Goal: Information Seeking & Learning: Learn about a topic

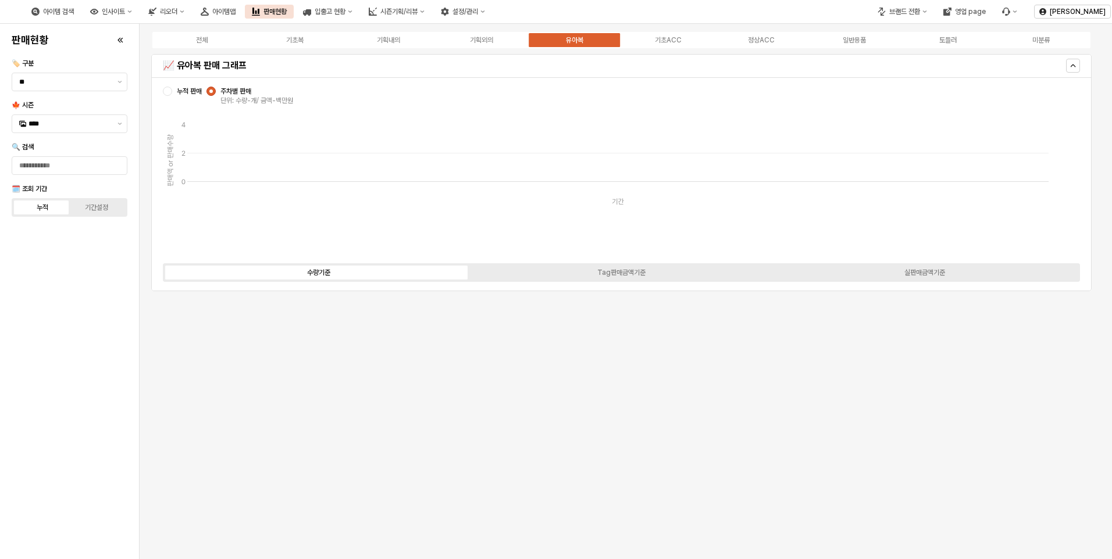
scroll to position [3329, 0]
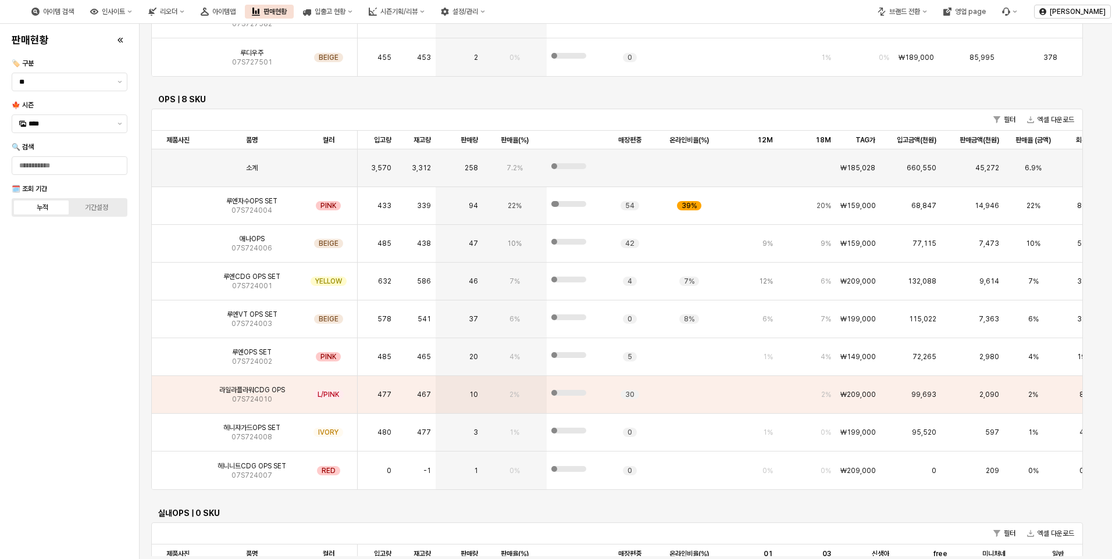
drag, startPoint x: 1096, startPoint y: 415, endPoint x: 1098, endPoint y: 259, distance: 155.8
click at [1108, 204] on main "전체 기초복 기획내의 기획외의 유아복 기초ACC 정상ACC 일반용품 토들러 미분류 📈 유아복 판매 그래프 누적 판매 주차별 판매 단위: 수량-…" at bounding box center [626, 292] width 972 height 536
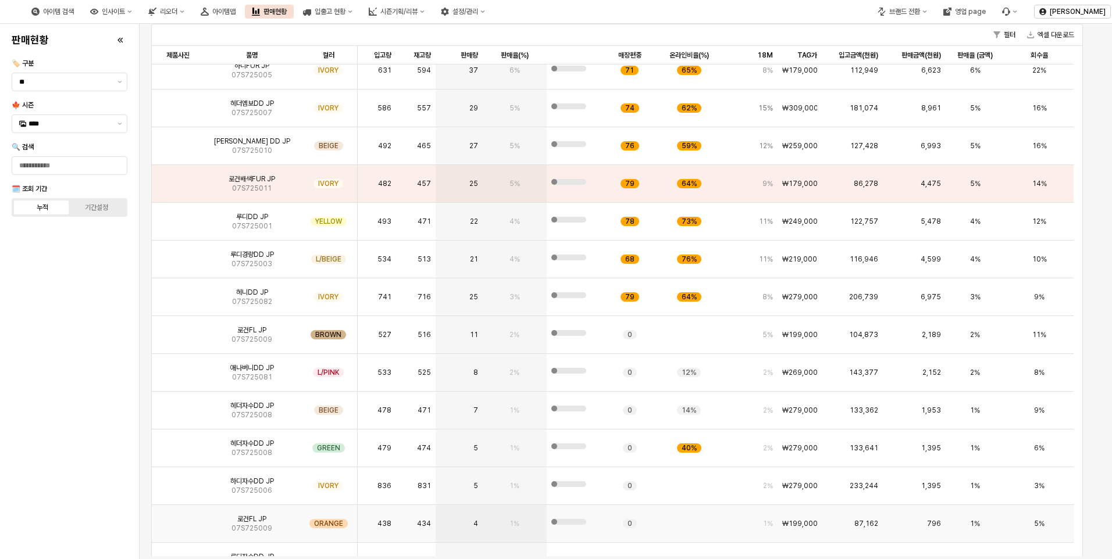
scroll to position [116, 0]
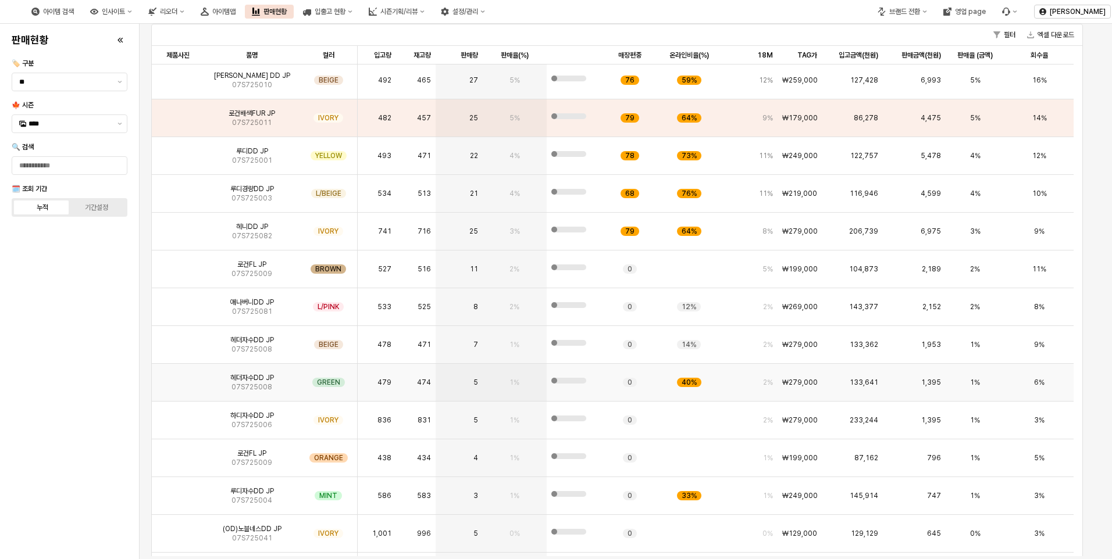
click at [178, 378] on img "App Frame" at bounding box center [178, 378] width 0 height 0
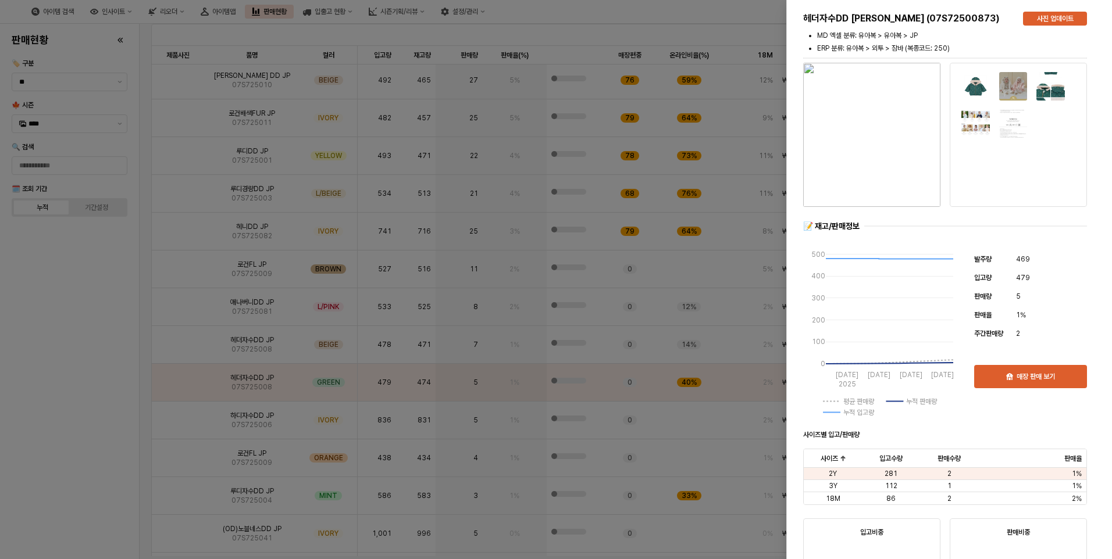
click at [856, 160] on img "button" at bounding box center [871, 135] width 137 height 144
click at [251, 159] on div at bounding box center [556, 279] width 1112 height 559
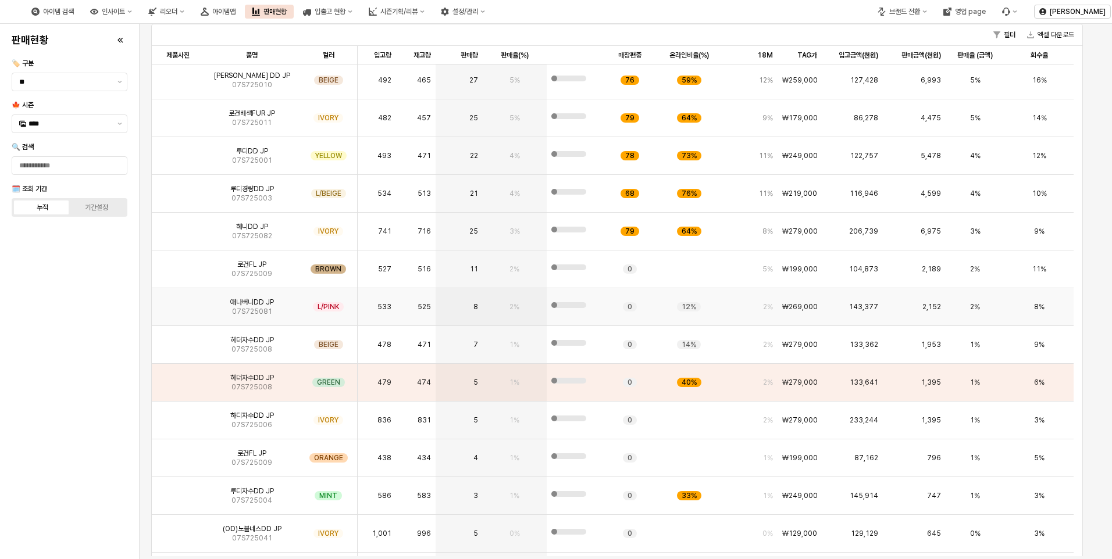
click at [178, 302] on img "App Frame" at bounding box center [178, 302] width 0 height 0
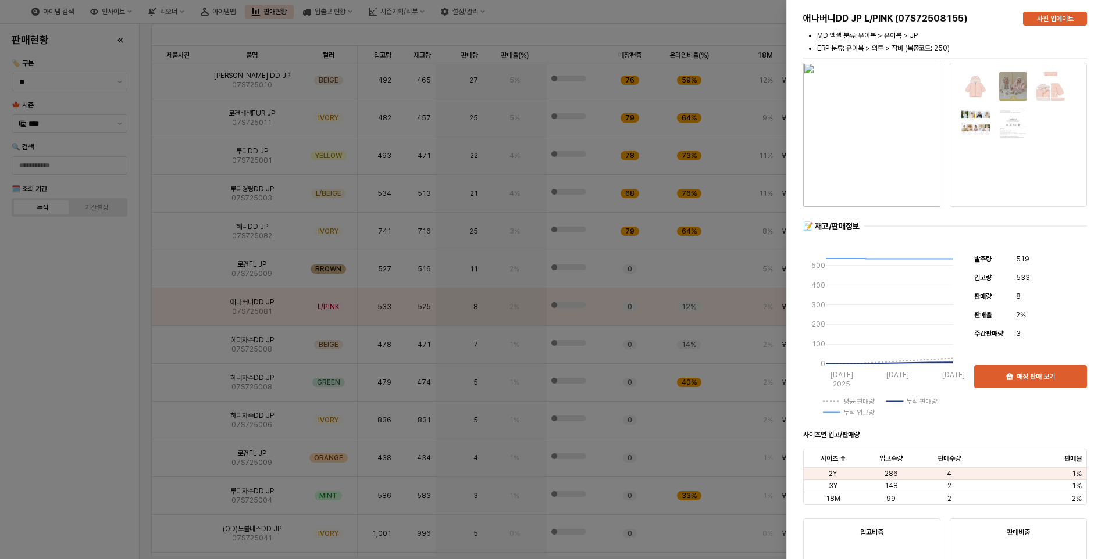
click at [177, 329] on div at bounding box center [556, 279] width 1112 height 559
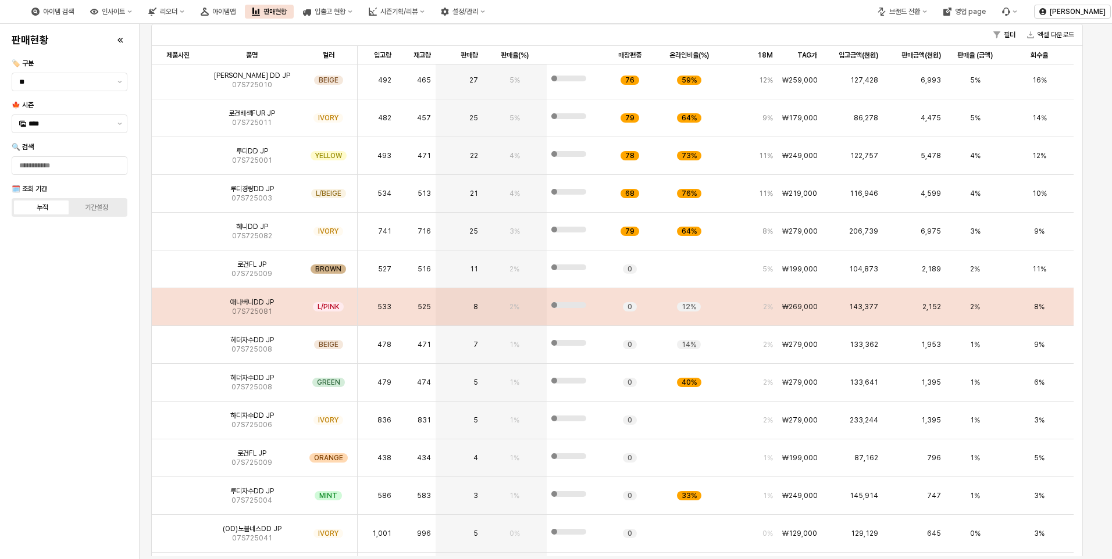
click at [178, 302] on img "App Frame" at bounding box center [178, 302] width 0 height 0
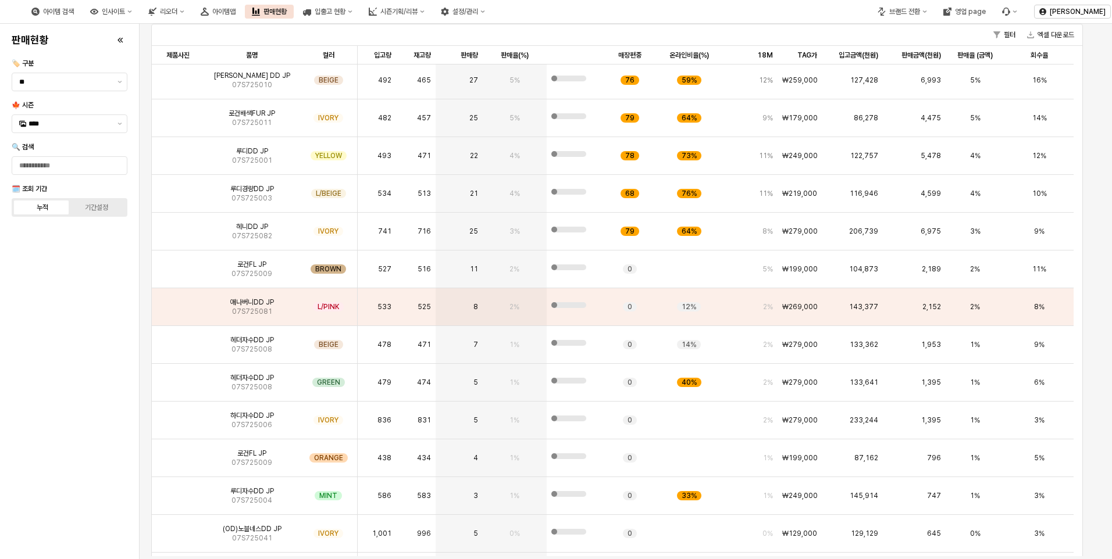
drag, startPoint x: 22, startPoint y: 376, endPoint x: 95, endPoint y: 348, distance: 78.9
click at [22, 376] on div "판매현황 🏷️ 구분 ** 🍁 시즌 **** 🔍 검색 🗓️ 조회 기간 누적 기간설정" at bounding box center [69, 291] width 125 height 526
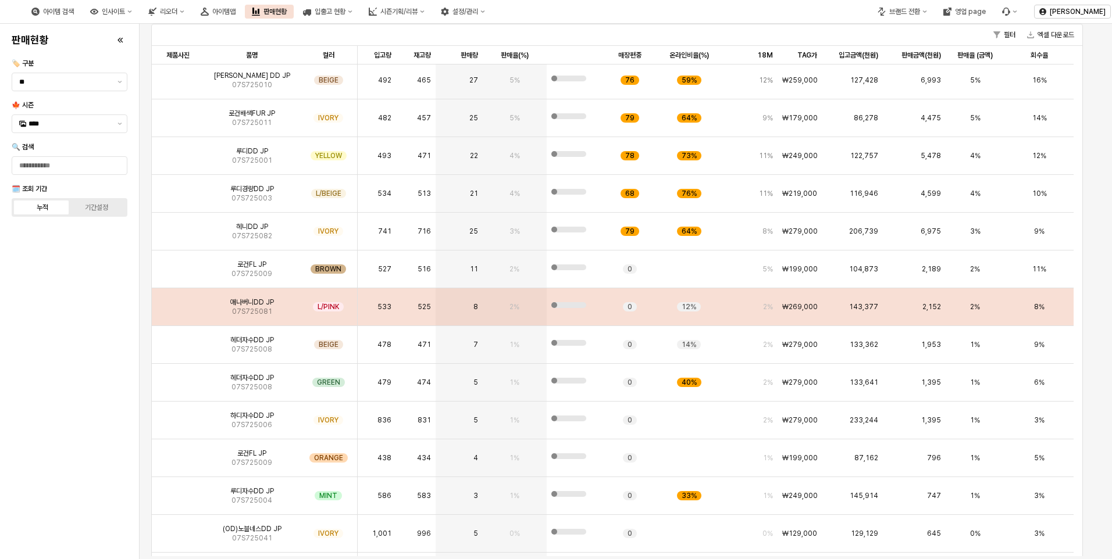
click at [236, 316] on div "애나버니DD JP 07S725081" at bounding box center [251, 307] width 95 height 38
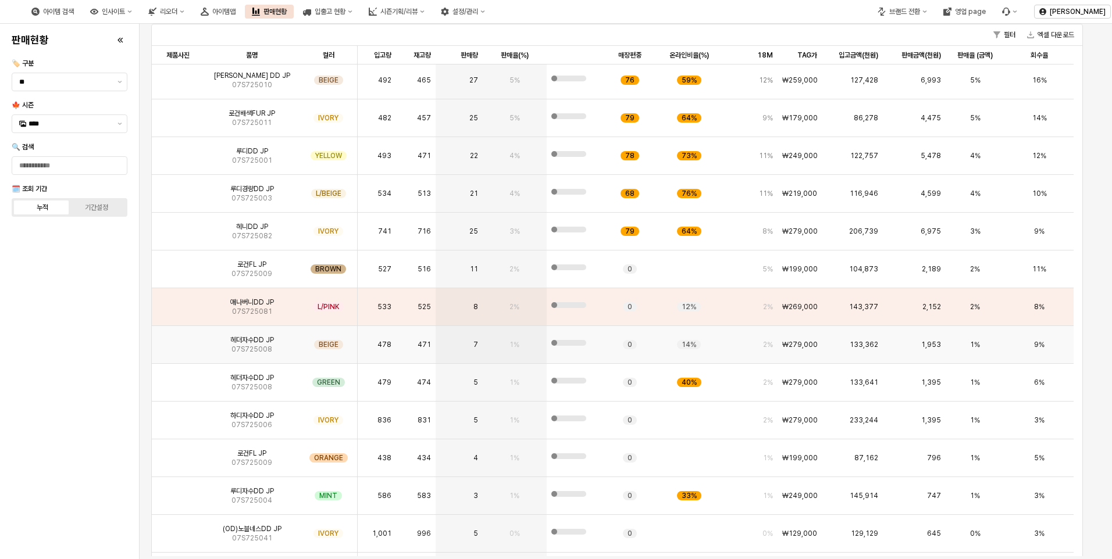
click at [236, 344] on span "헤더자수DD JP" at bounding box center [252, 340] width 44 height 9
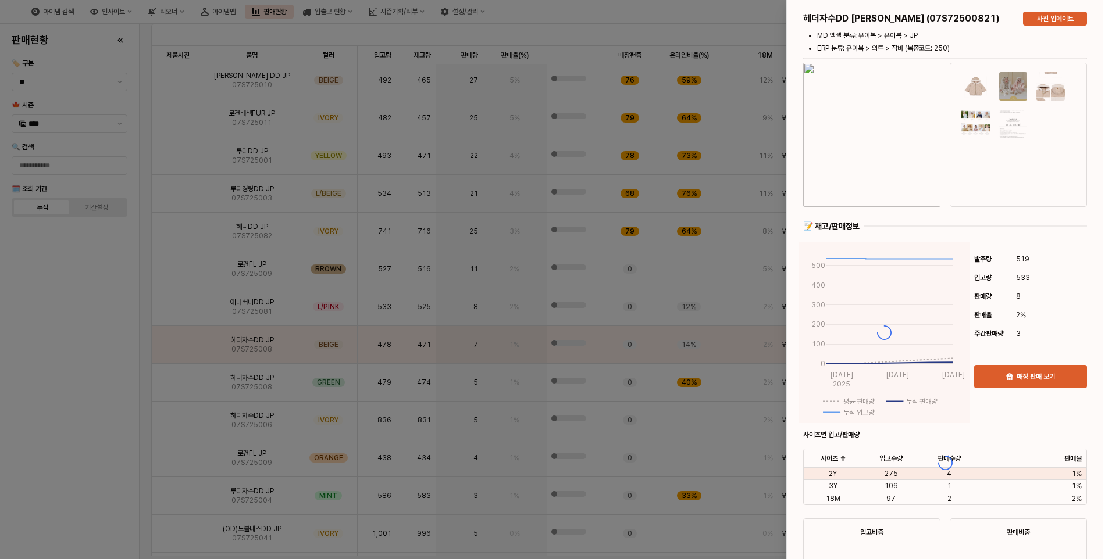
click at [179, 308] on div at bounding box center [556, 279] width 1112 height 559
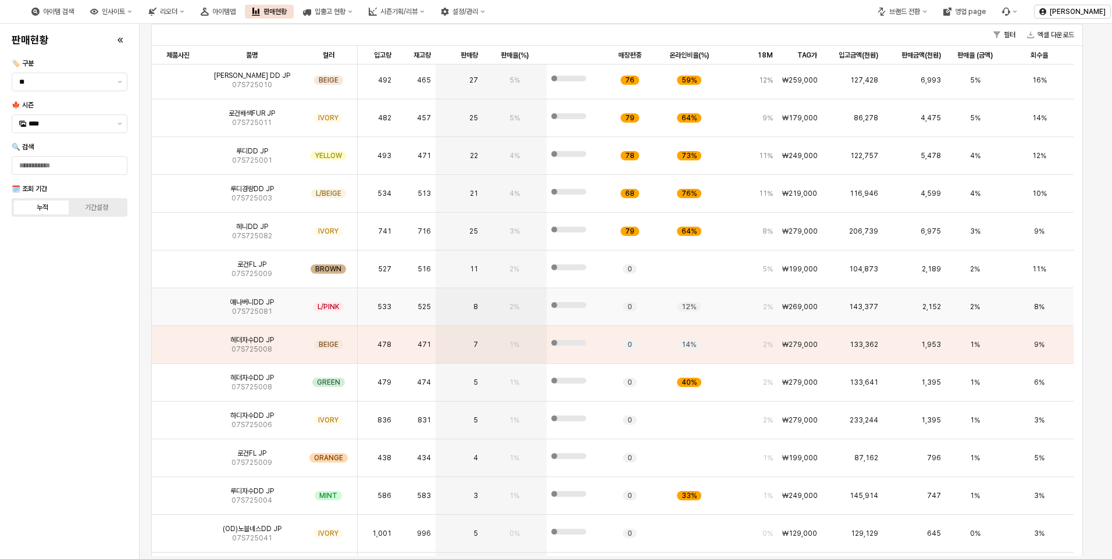
click at [245, 310] on span "07S725081" at bounding box center [252, 311] width 40 height 9
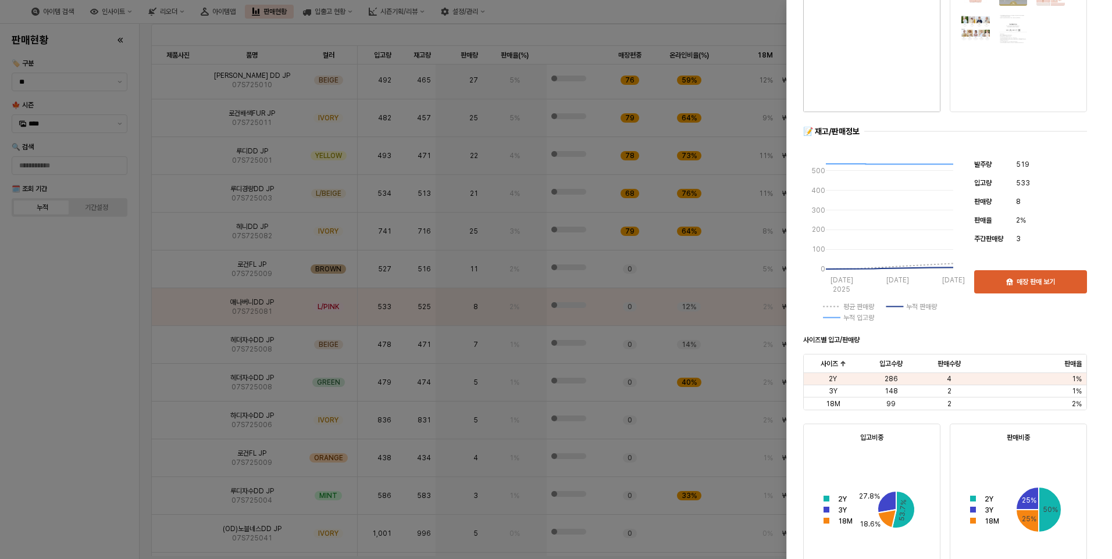
scroll to position [0, 0]
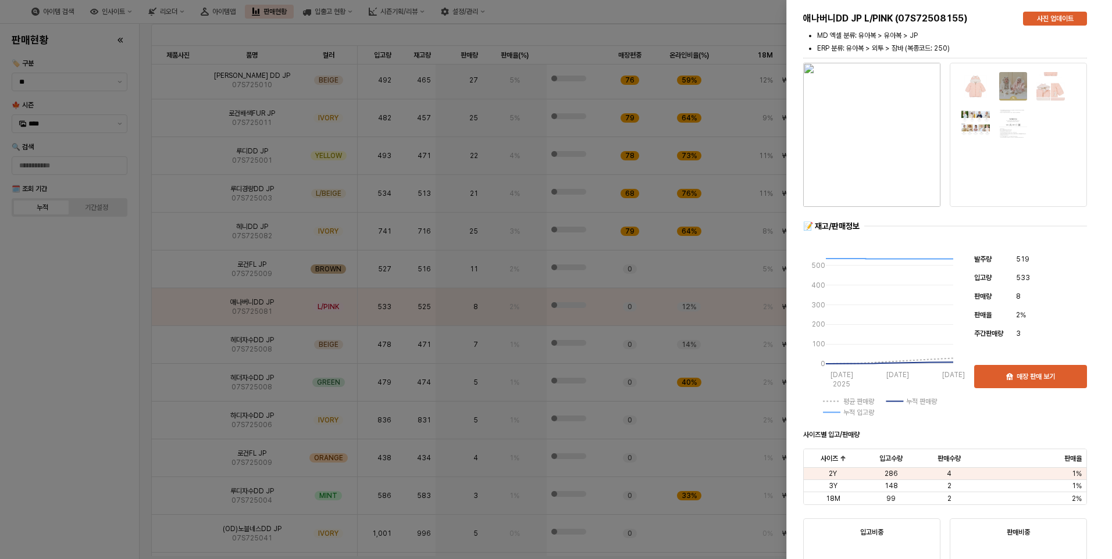
click at [879, 158] on img "button" at bounding box center [871, 135] width 137 height 144
click at [53, 332] on div at bounding box center [556, 279] width 1112 height 559
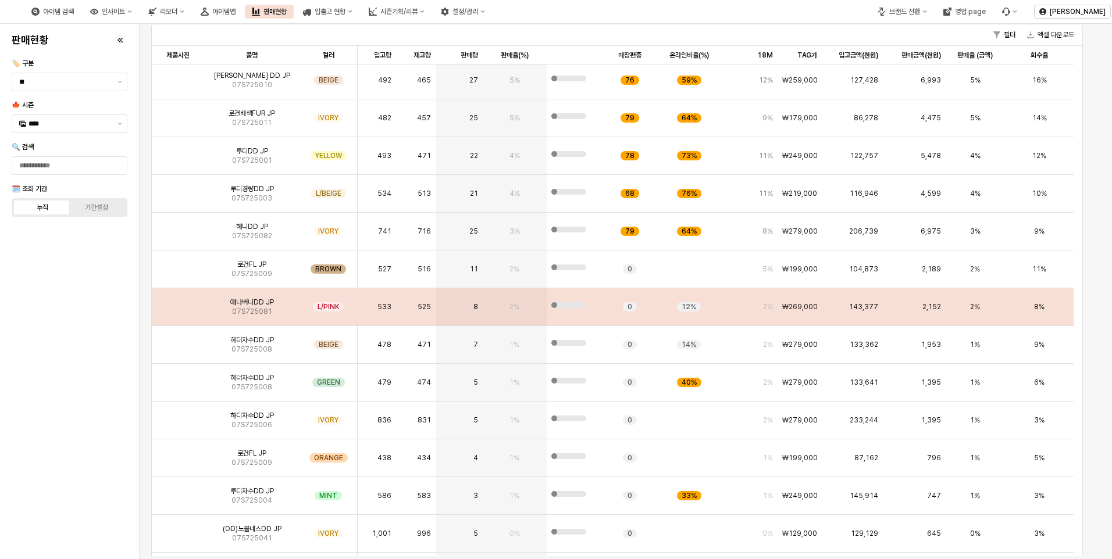
click at [178, 302] on img "App Frame" at bounding box center [178, 302] width 0 height 0
click at [248, 301] on span "애나버니DD JP" at bounding box center [252, 302] width 44 height 9
click at [251, 266] on span "로건FL JP" at bounding box center [251, 264] width 29 height 9
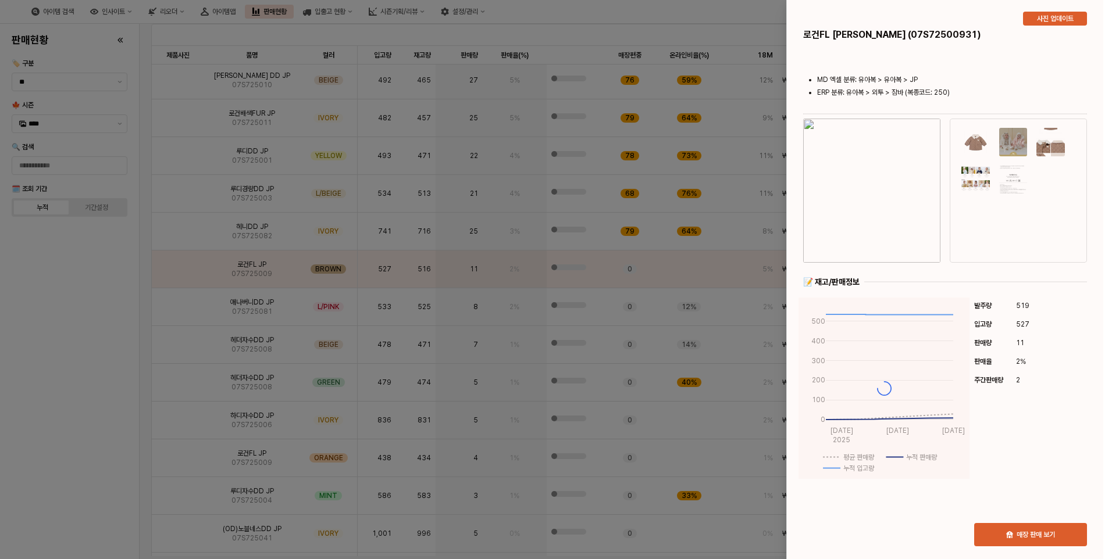
click at [180, 301] on div at bounding box center [556, 279] width 1112 height 559
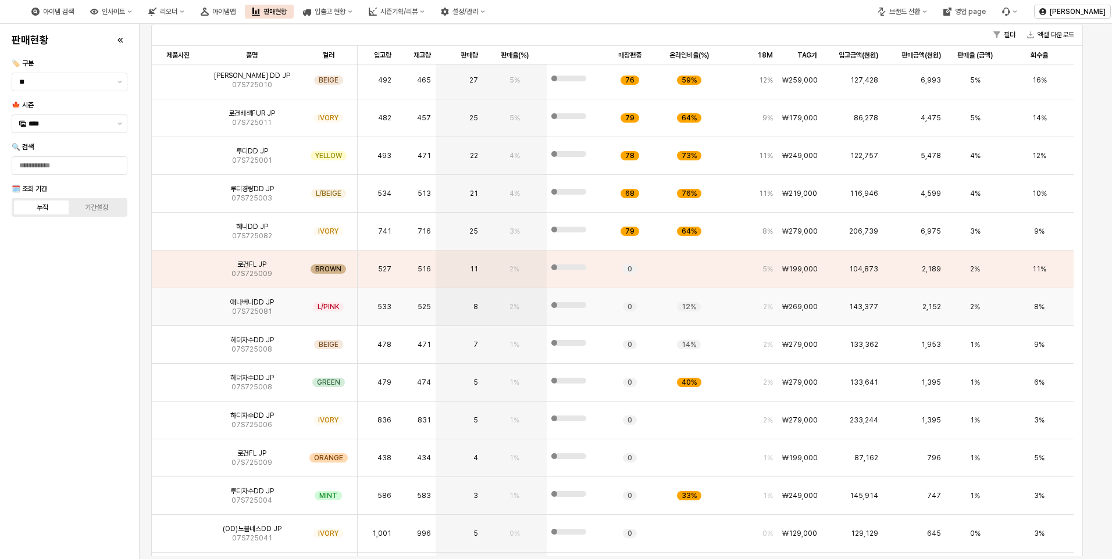
click at [260, 308] on span "07S725081" at bounding box center [252, 311] width 40 height 9
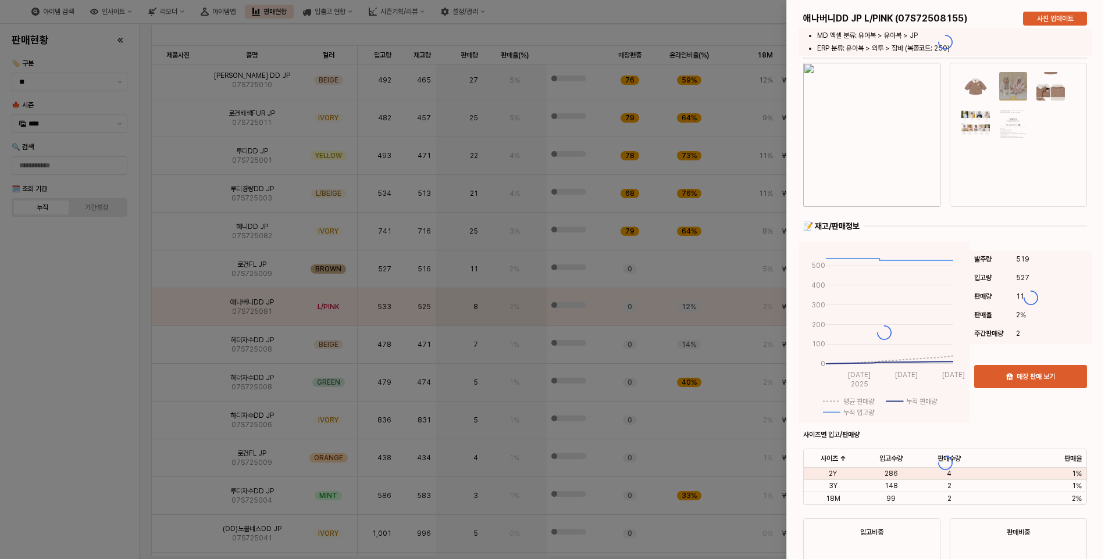
click at [880, 198] on div at bounding box center [945, 463] width 316 height 926
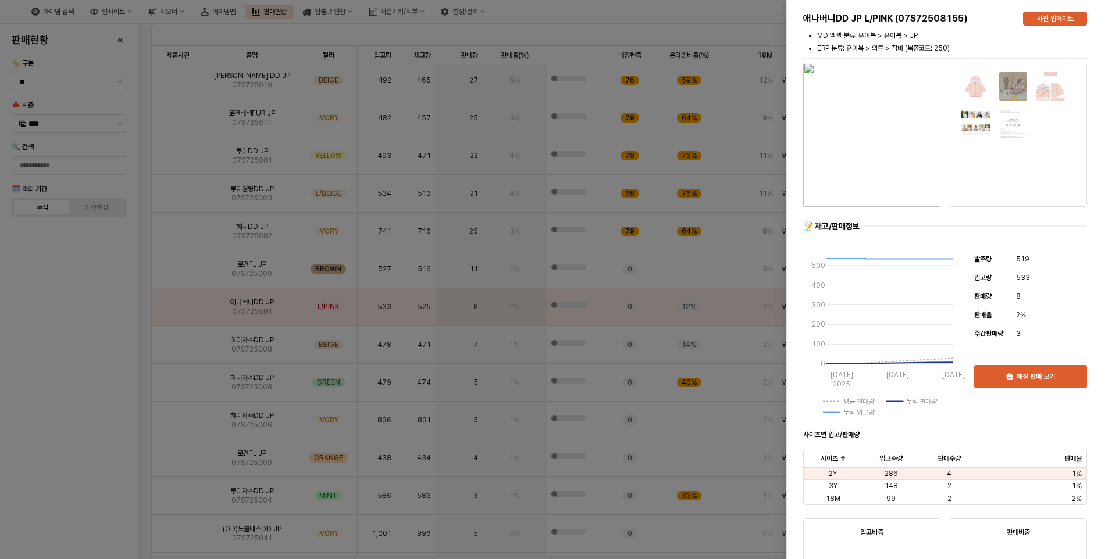
click at [881, 172] on img "button" at bounding box center [871, 135] width 137 height 144
